Goal: Task Accomplishment & Management: Manage account settings

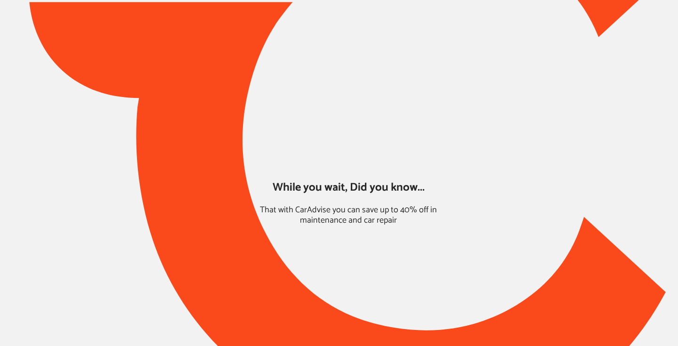
type input "*****"
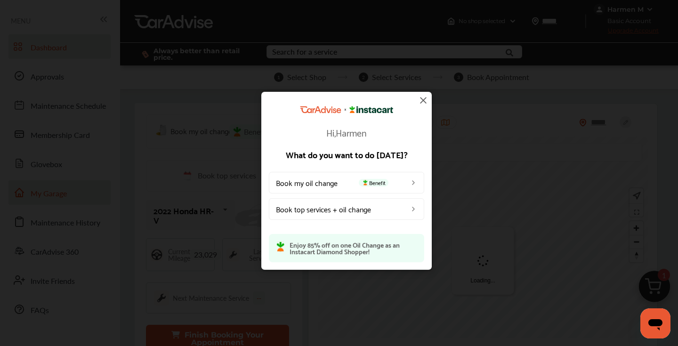
click at [52, 195] on div "Hi, Harmen What do you want to do [DATE]? Book my oil change Benefit Book top s…" at bounding box center [346, 180] width 693 height 361
click at [421, 100] on img at bounding box center [422, 100] width 11 height 11
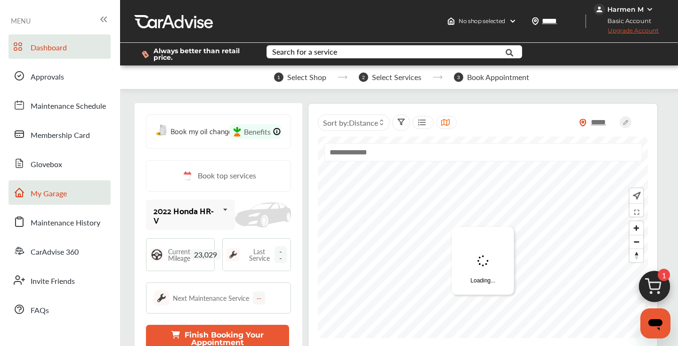
click at [69, 193] on link "My Garage" at bounding box center [59, 192] width 102 height 24
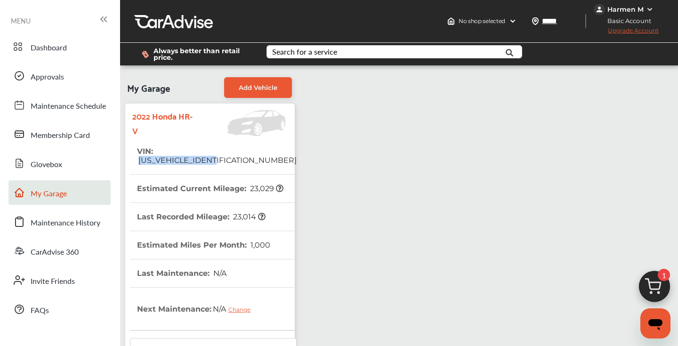
drag, startPoint x: 238, startPoint y: 152, endPoint x: 156, endPoint y: 152, distance: 81.9
click at [156, 152] on tr "VIN : [US_VEHICLE_IDENTIFICATION_NUMBER]" at bounding box center [213, 155] width 167 height 37
copy span "[US_VEHICLE_IDENTIFICATION_NUMBER]"
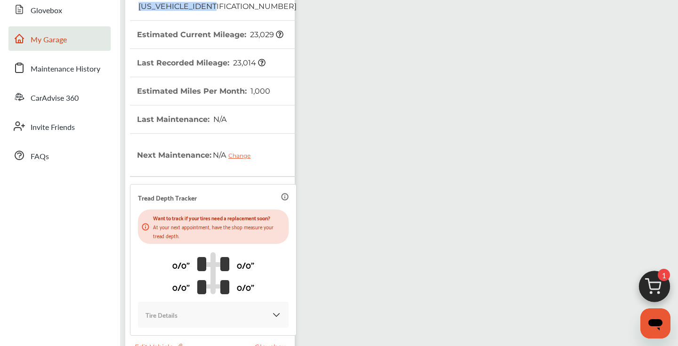
scroll to position [234, 0]
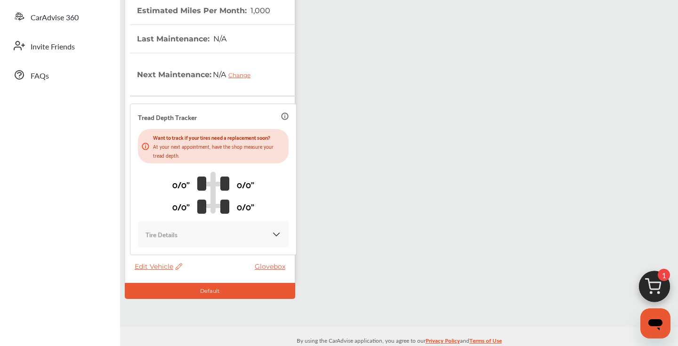
click at [157, 262] on span "Edit Vehicle" at bounding box center [159, 266] width 48 height 8
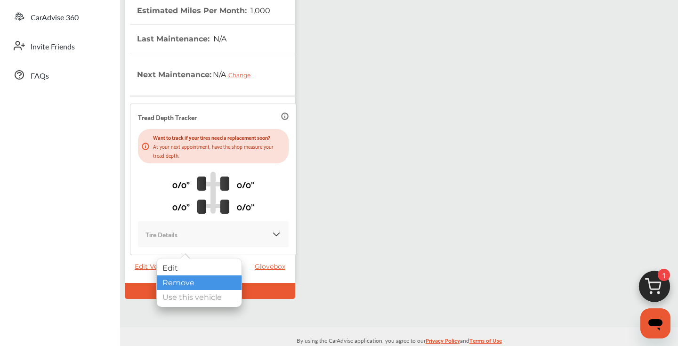
click at [176, 285] on div "Remove" at bounding box center [199, 282] width 85 height 15
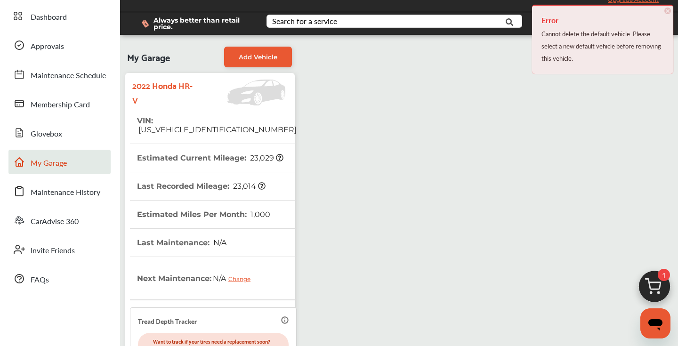
scroll to position [0, 0]
